Goal: Find specific page/section: Find specific page/section

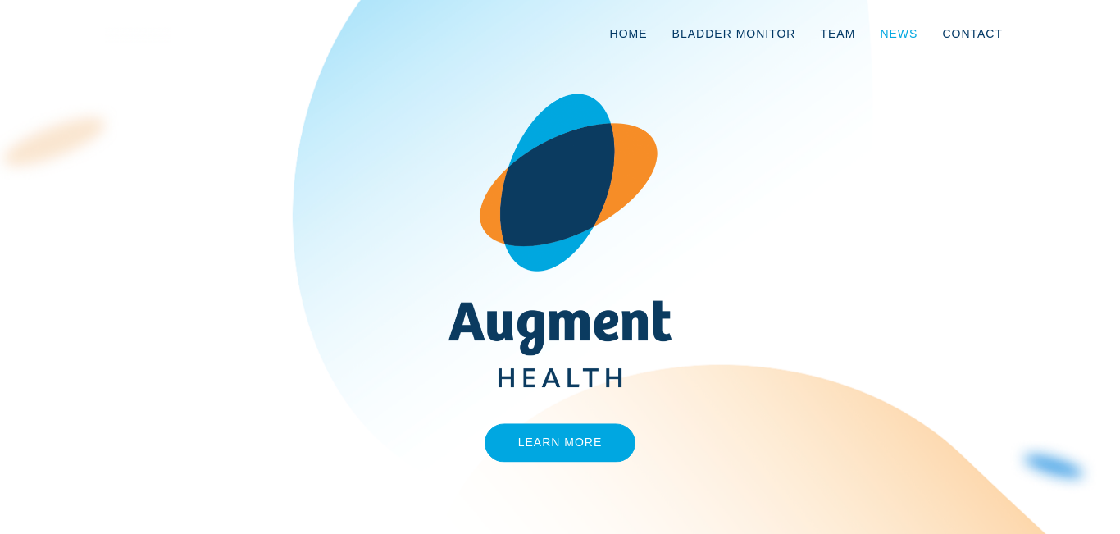
click at [883, 16] on link "News" at bounding box center [899, 34] width 62 height 54
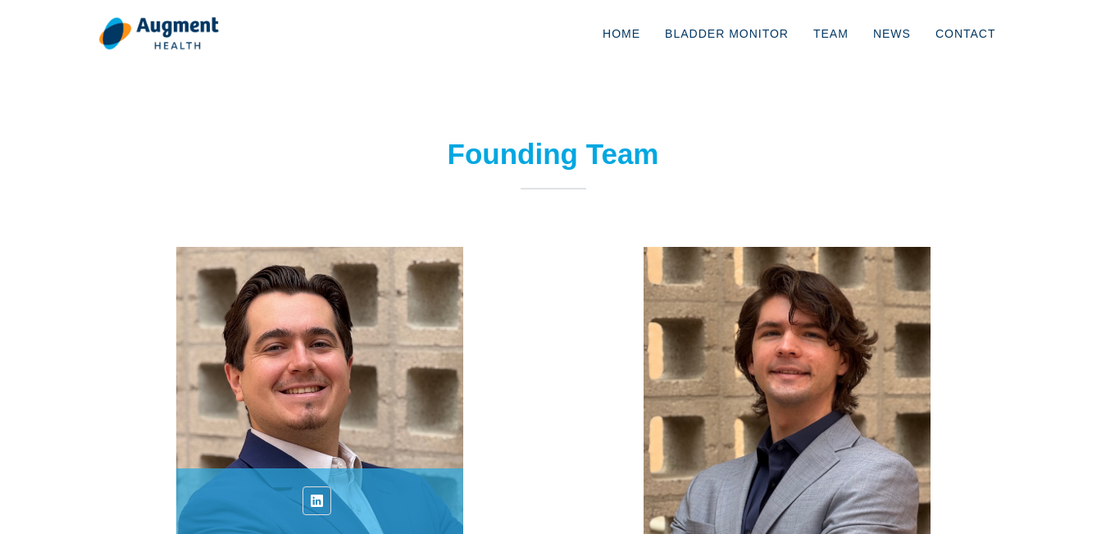
click at [315, 489] on link at bounding box center [317, 500] width 29 height 29
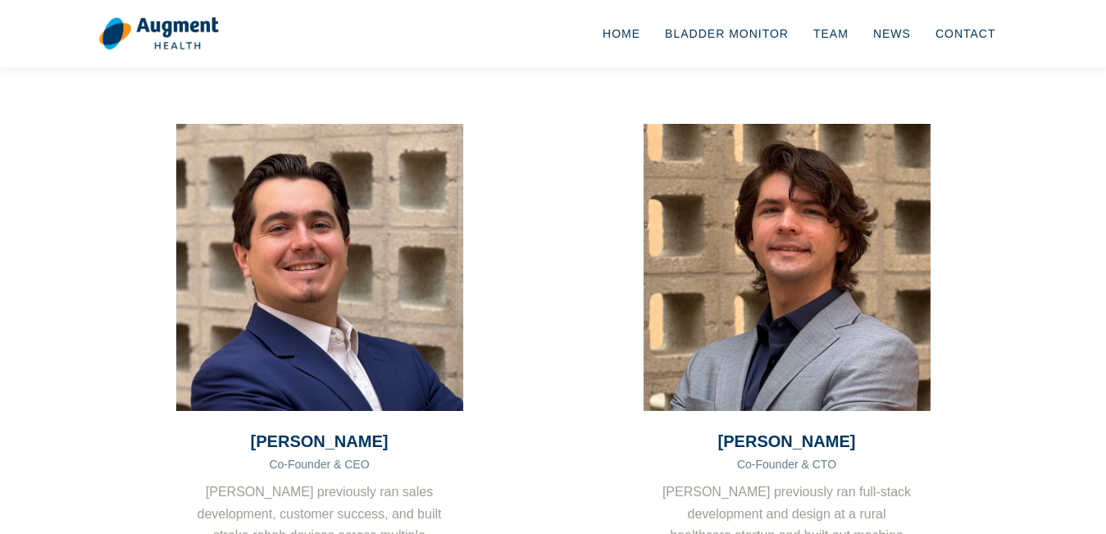
scroll to position [246, 0]
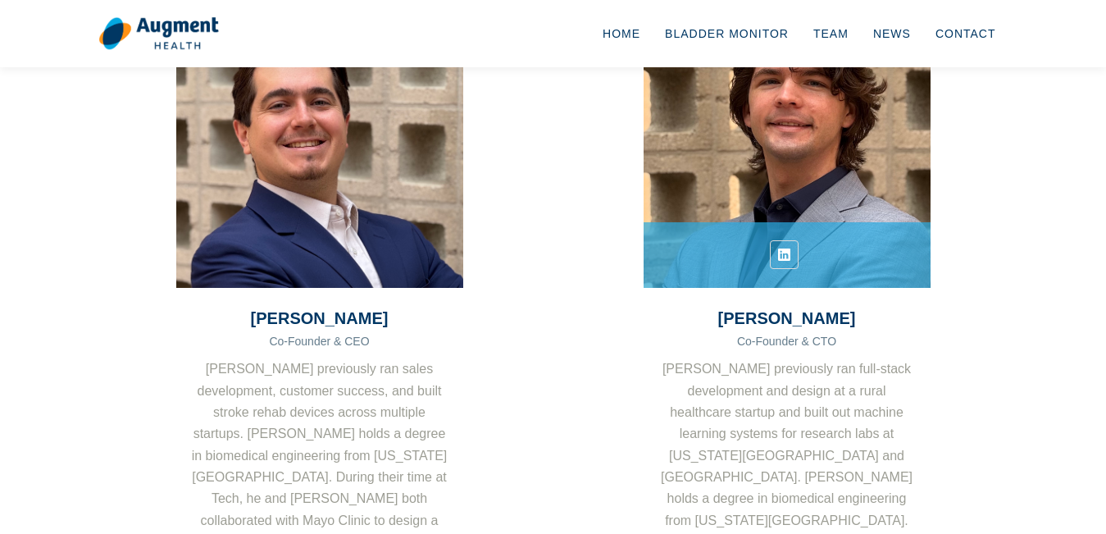
click at [786, 253] on icon at bounding box center [784, 254] width 12 height 17
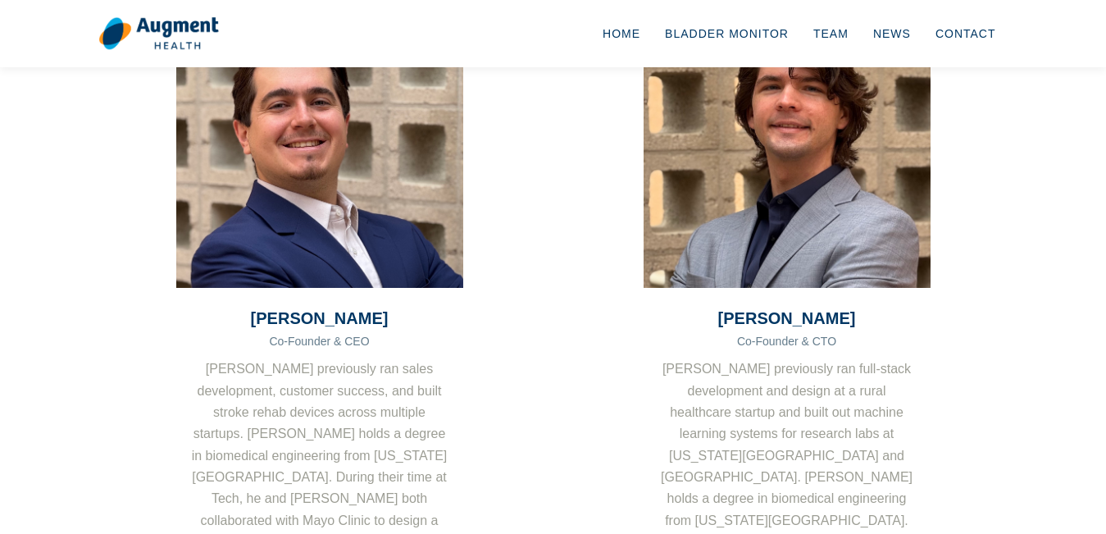
scroll to position [410, 0]
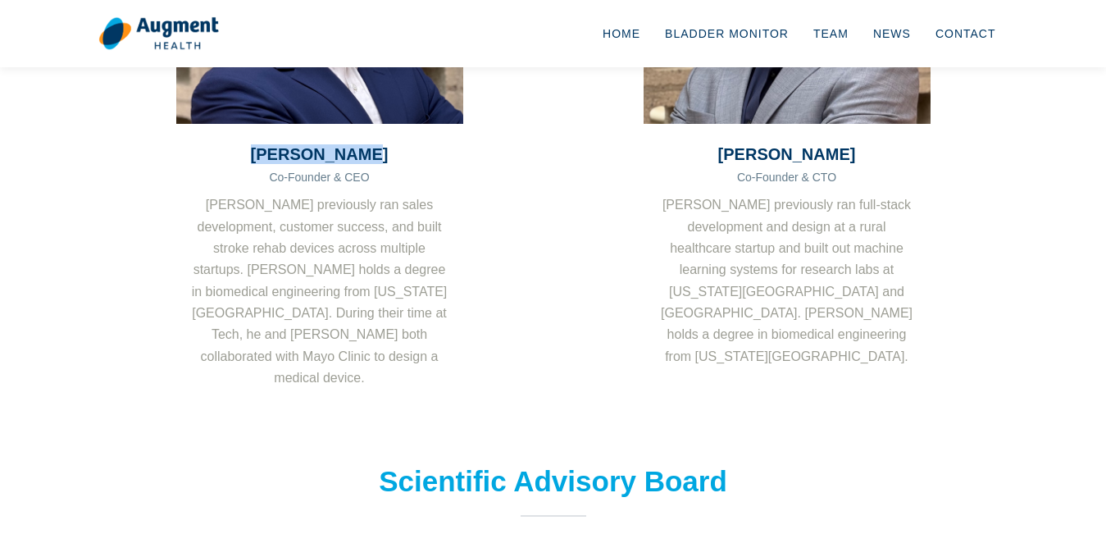
drag, startPoint x: 235, startPoint y: 152, endPoint x: 386, endPoint y: 149, distance: 150.9
click at [385, 151] on h3 "[PERSON_NAME]" at bounding box center [319, 154] width 287 height 20
copy h3 "[PERSON_NAME]"
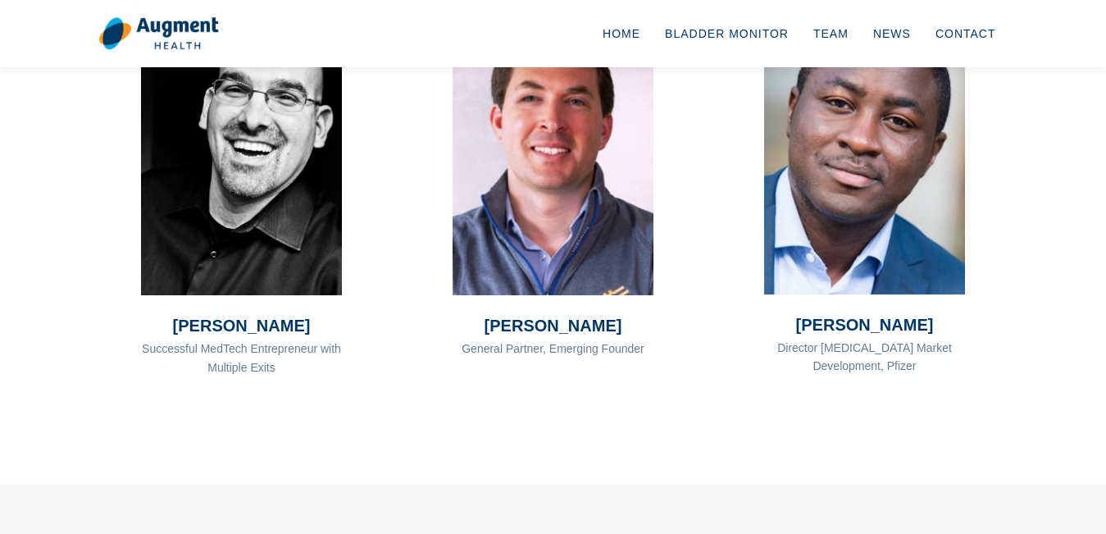
scroll to position [1640, 0]
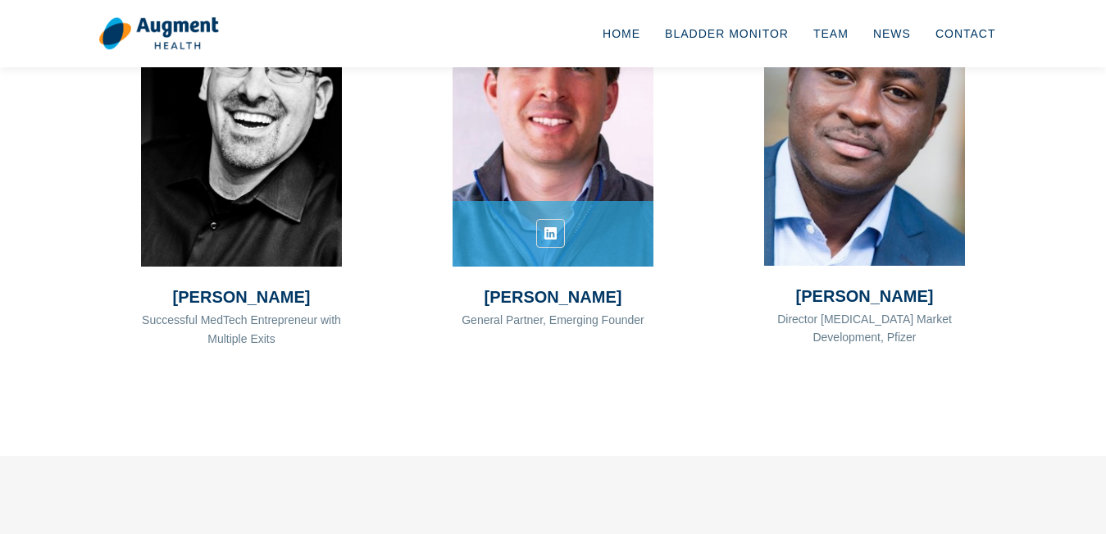
click at [549, 225] on icon at bounding box center [551, 233] width 12 height 17
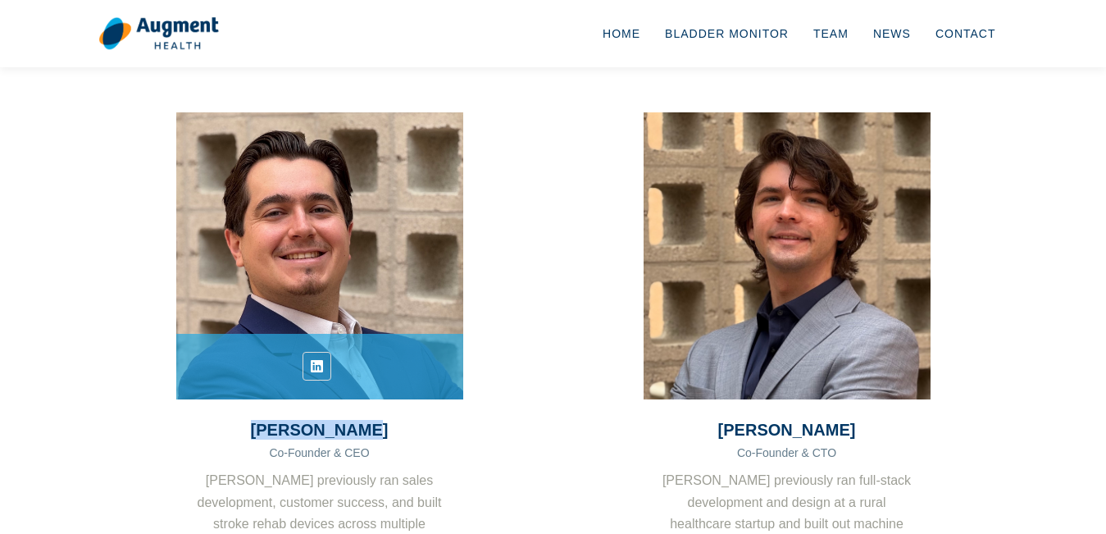
scroll to position [82, 0]
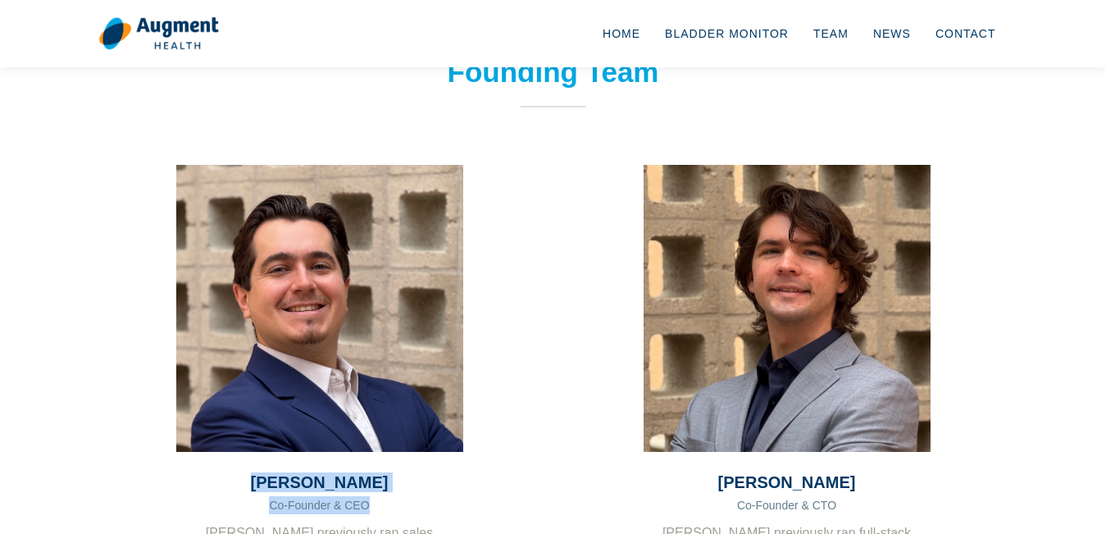
drag, startPoint x: 391, startPoint y: 504, endPoint x: 266, endPoint y: 479, distance: 128.0
copy div "[PERSON_NAME] Co-Founder & CEO"
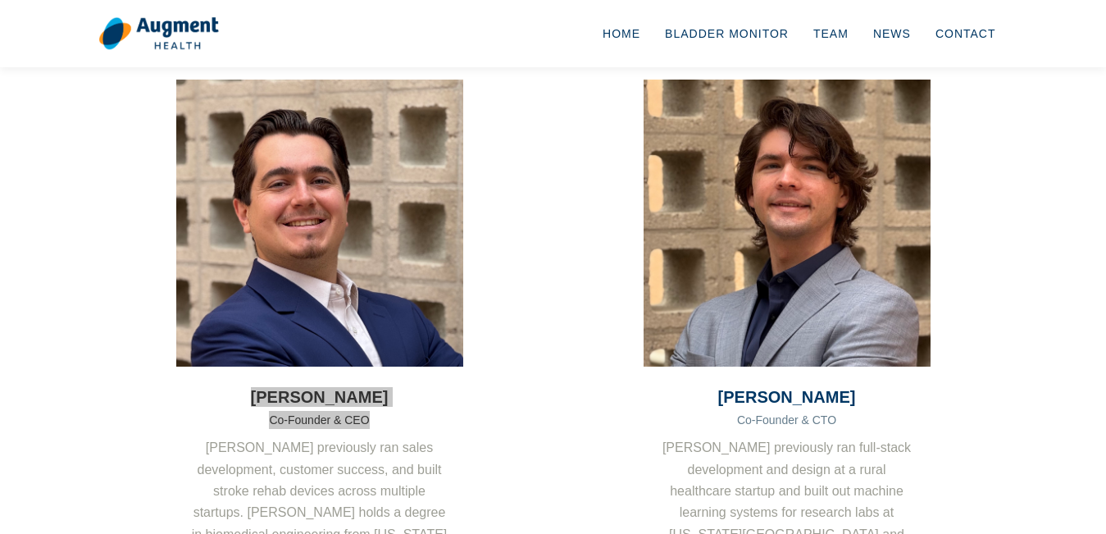
scroll to position [246, 0]
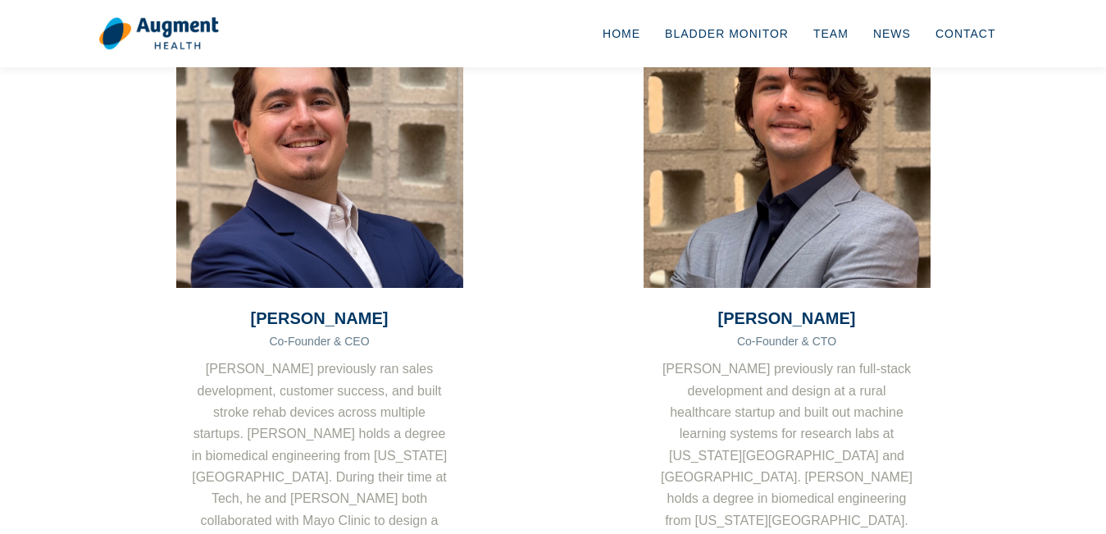
click at [791, 335] on span "Co-Founder & CTO" at bounding box center [786, 341] width 99 height 13
click at [773, 321] on h3 "[PERSON_NAME]" at bounding box center [787, 318] width 287 height 20
copy div "[PERSON_NAME]"
click at [773, 321] on h3 "[PERSON_NAME]" at bounding box center [787, 318] width 287 height 20
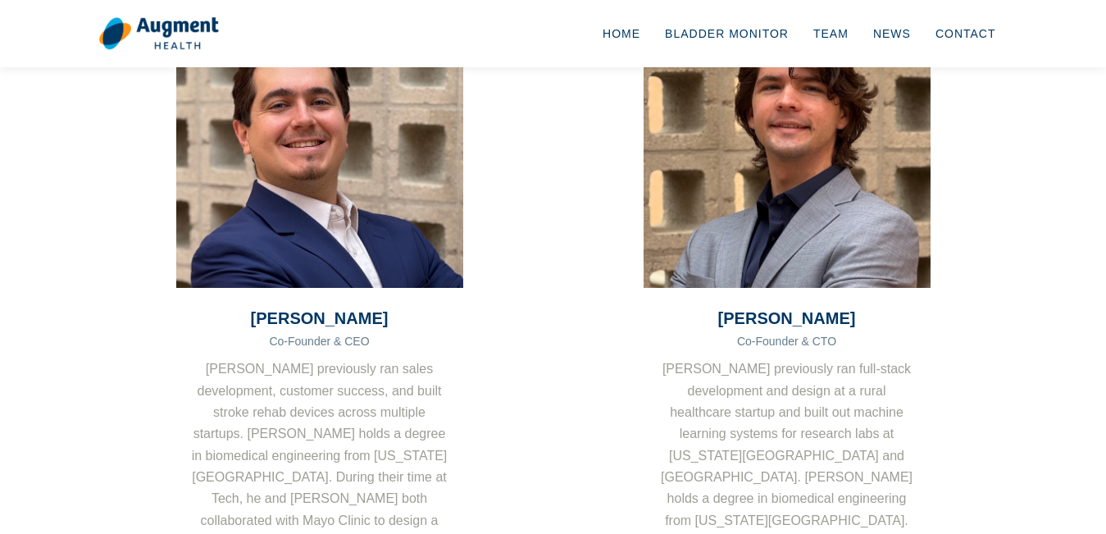
click at [815, 339] on span "Co-Founder & CTO" at bounding box center [786, 341] width 99 height 13
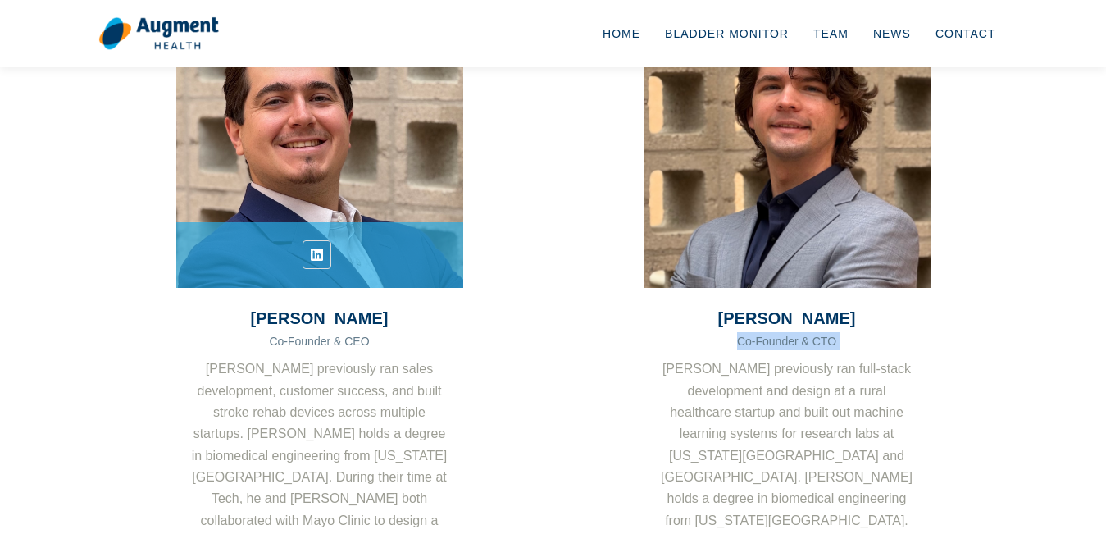
copy div "Co-Founder & CTO"
